Goal: Download file/media

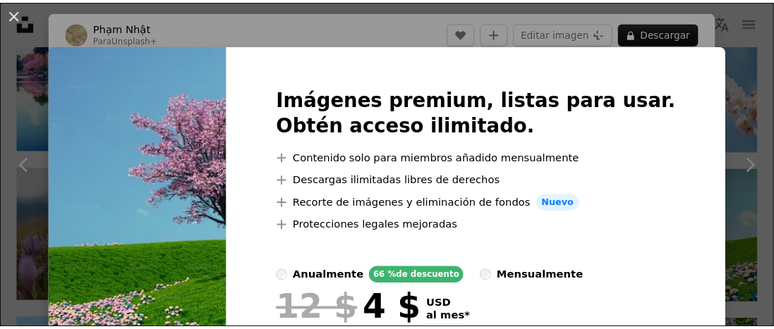
scroll to position [752, 0]
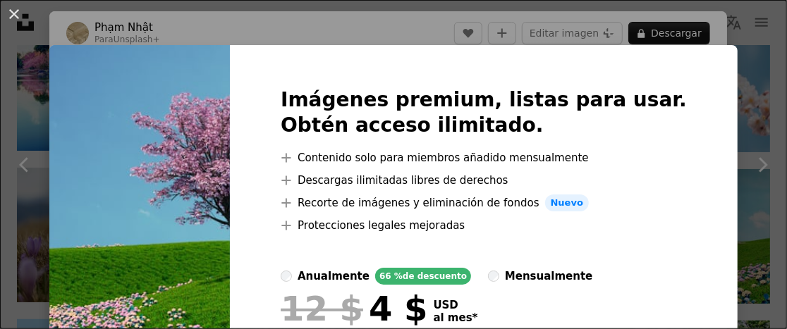
click at [742, 38] on div "An X shape Imágenes premium, listas para usar. Obtén acceso ilimitado. A plus s…" at bounding box center [393, 164] width 787 height 329
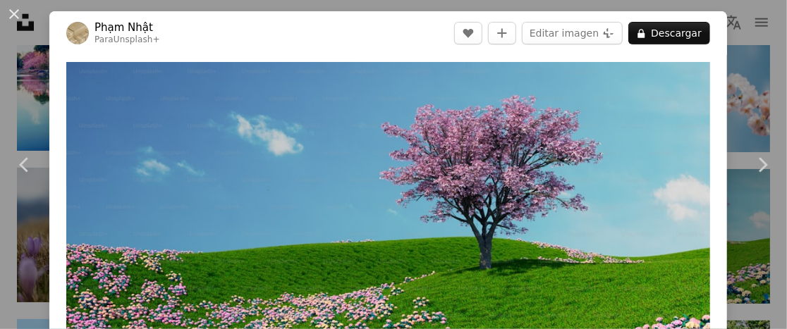
click at [739, 37] on div "An X shape Chevron left Chevron right [PERSON_NAME] Para Unsplash+ A heart A pl…" at bounding box center [393, 164] width 787 height 329
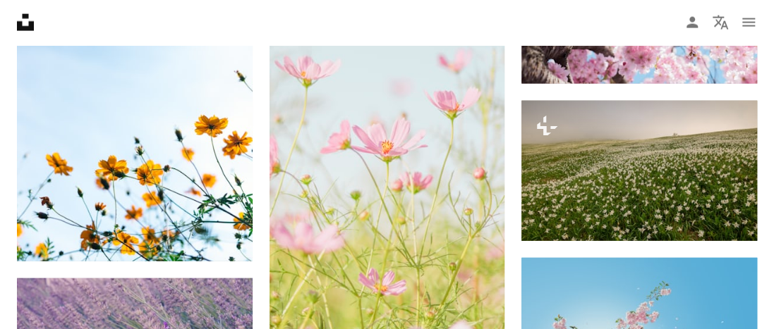
scroll to position [1316, 0]
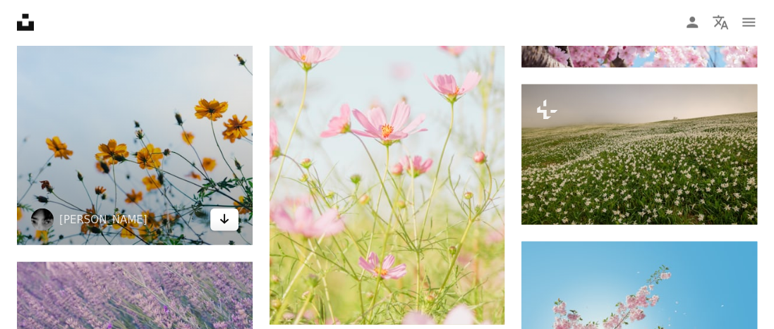
click at [224, 219] on icon "Descargar" at bounding box center [223, 219] width 9 height 10
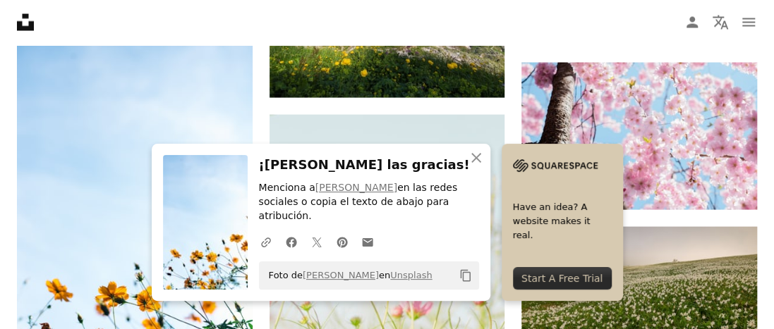
scroll to position [1128, 0]
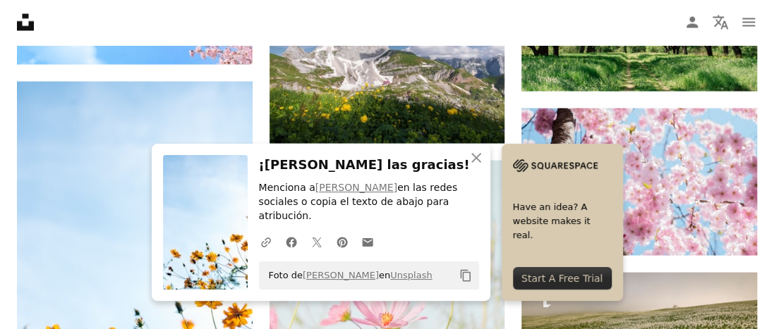
click at [284, 23] on nav "Unsplash logo Página de inicio de Unsplash A photo Pen Tool A compass A stack o…" at bounding box center [387, 22] width 774 height 45
click at [310, 8] on nav "Unsplash logo Página de inicio de Unsplash A photo Pen Tool A compass A stack o…" at bounding box center [387, 22] width 774 height 45
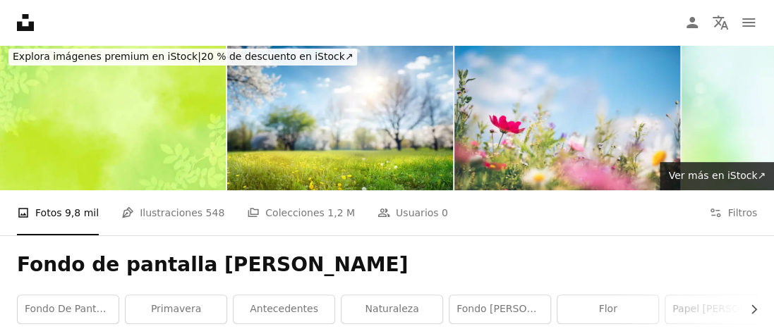
scroll to position [0, 0]
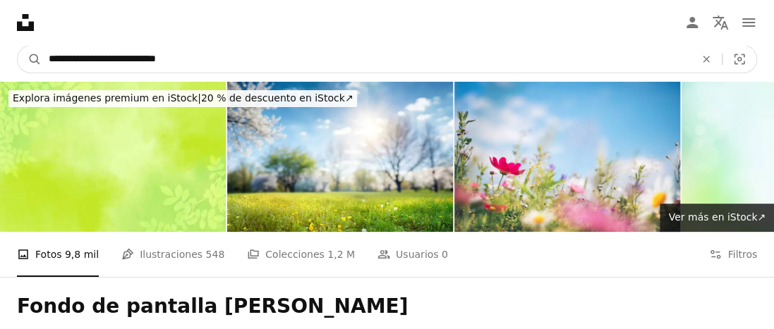
drag, startPoint x: 227, startPoint y: 53, endPoint x: 0, endPoint y: 32, distance: 228.1
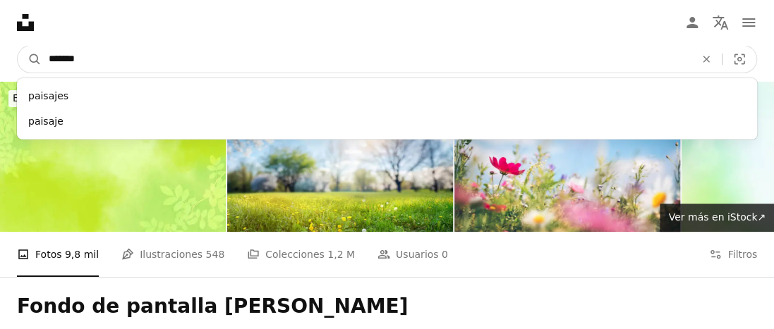
type input "*******"
click at [18, 46] on button "A magnifying glass" at bounding box center [30, 59] width 24 height 27
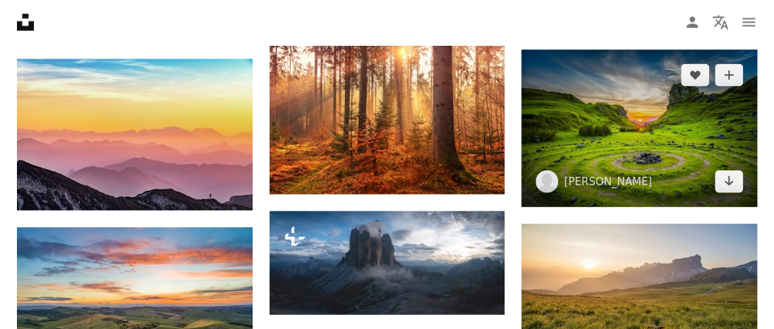
scroll to position [1112, 0]
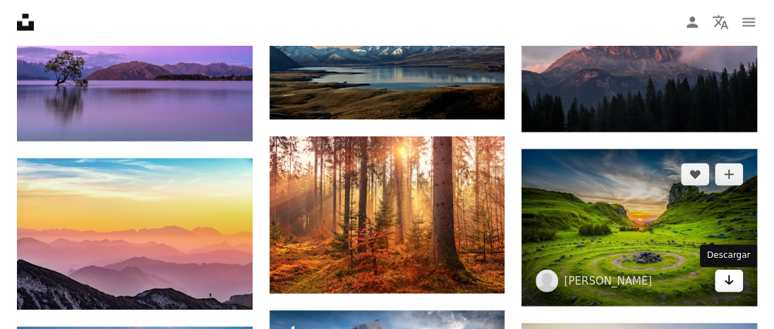
click at [730, 289] on icon "Arrow pointing down" at bounding box center [728, 280] width 11 height 17
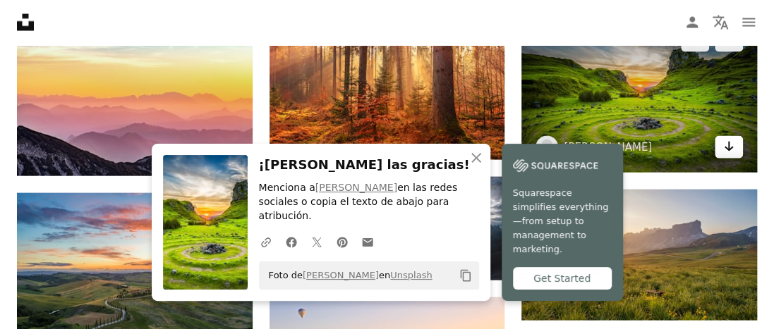
scroll to position [1300, 0]
